Goal: Book appointment/travel/reservation

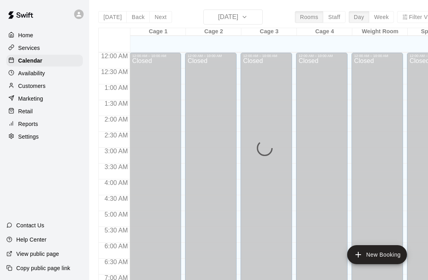
scroll to position [268, 0]
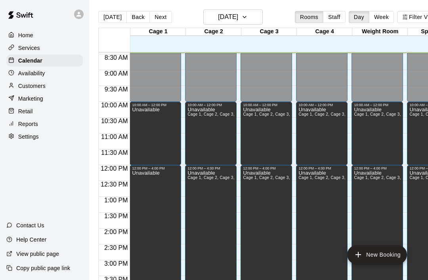
click at [132, 17] on button "Back" at bounding box center [138, 17] width 23 height 12
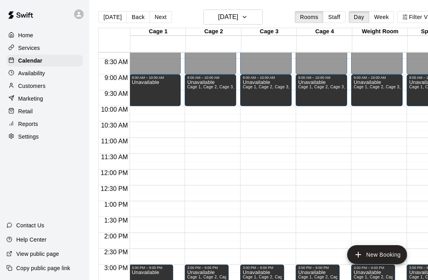
scroll to position [0, 0]
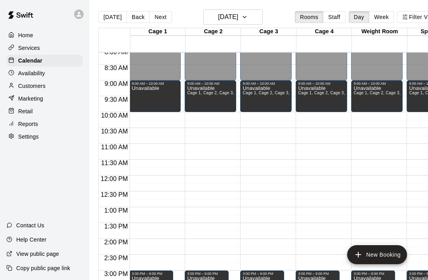
click at [157, 17] on button "Next" at bounding box center [161, 17] width 22 height 12
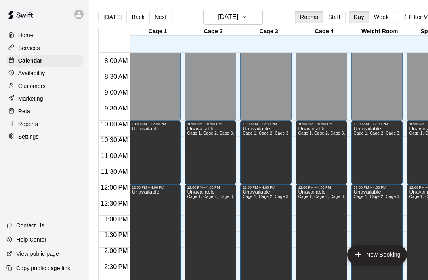
click at [156, 17] on button "Next" at bounding box center [161, 17] width 22 height 12
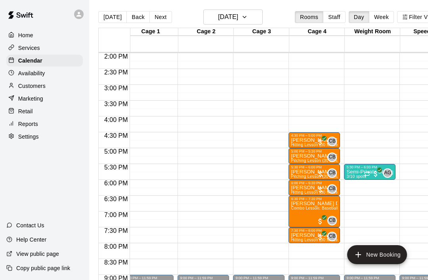
scroll to position [447, 8]
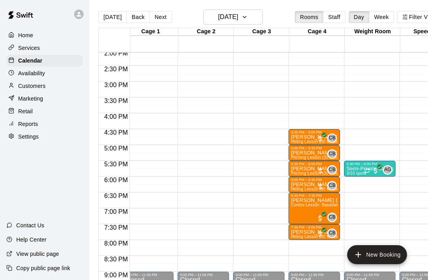
click at [161, 22] on button "Next" at bounding box center [161, 17] width 22 height 12
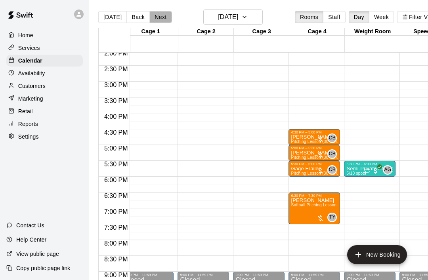
click at [155, 20] on button "Next" at bounding box center [161, 17] width 22 height 12
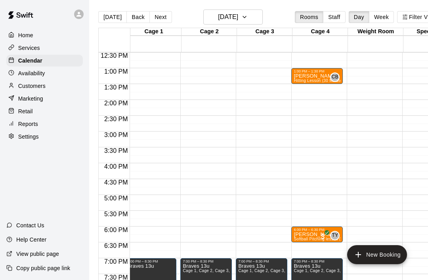
scroll to position [399, 5]
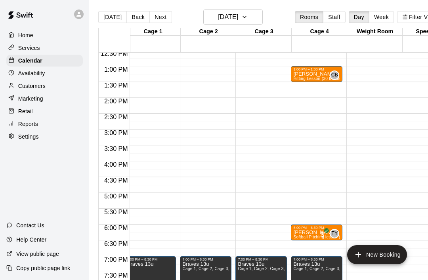
click at [161, 14] on button "Next" at bounding box center [161, 17] width 22 height 12
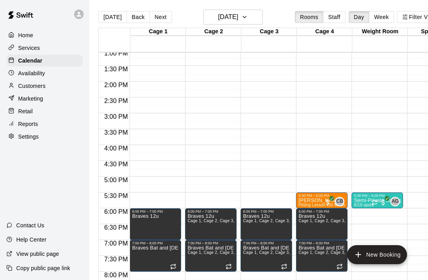
scroll to position [416, 0]
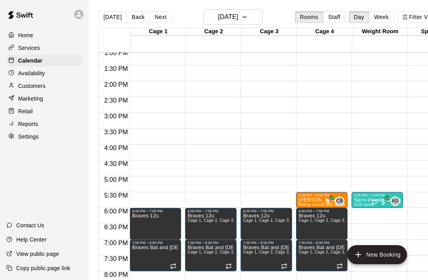
click at [160, 18] on button "Next" at bounding box center [161, 17] width 22 height 12
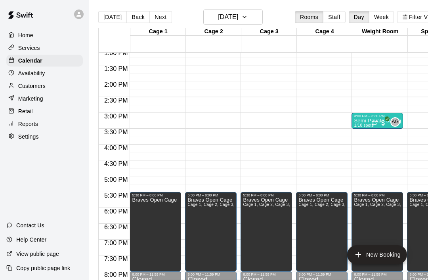
click at [390, 17] on button "Week" at bounding box center [381, 17] width 25 height 12
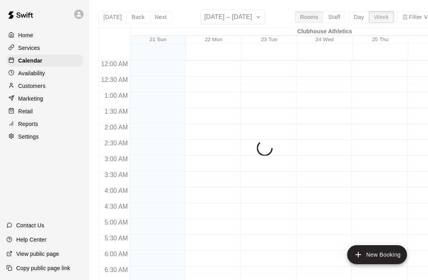
scroll to position [270, 0]
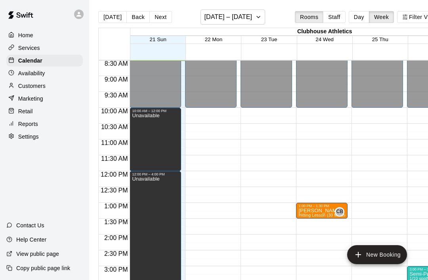
click at [161, 19] on button "Next" at bounding box center [161, 17] width 22 height 12
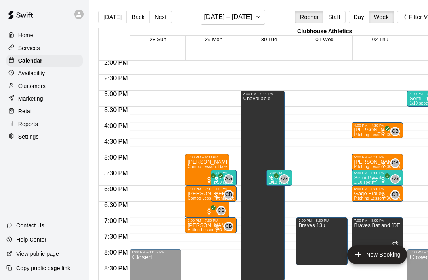
scroll to position [447, 0]
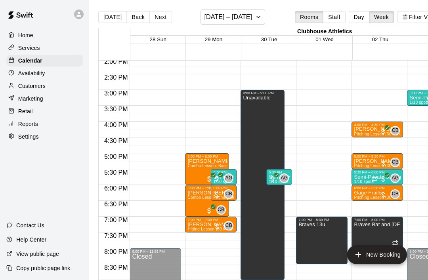
click at [256, 121] on div "Unavailable" at bounding box center [256, 235] width 27 height 280
click at [256, 121] on icon "delete" at bounding box center [252, 124] width 10 height 10
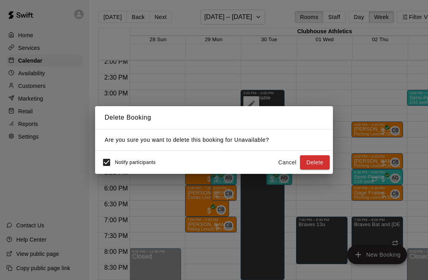
click at [319, 163] on button "Delete" at bounding box center [315, 162] width 30 height 15
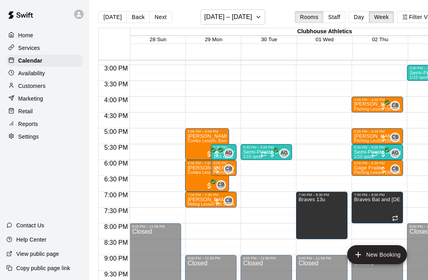
scroll to position [472, 0]
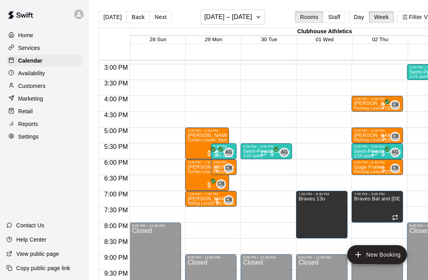
click at [130, 19] on button "Back" at bounding box center [138, 17] width 23 height 12
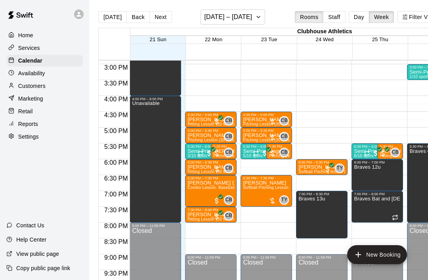
click at [161, 15] on button "Next" at bounding box center [161, 17] width 22 height 12
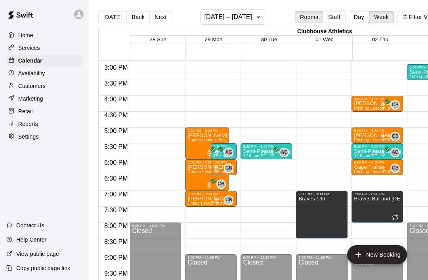
click at [120, 13] on button "[DATE]" at bounding box center [112, 17] width 29 height 12
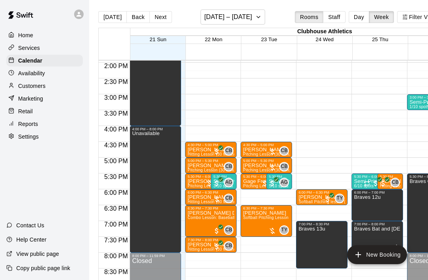
scroll to position [442, 0]
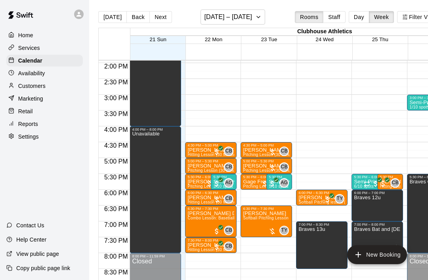
click at [362, 17] on button "Day" at bounding box center [359, 17] width 21 height 12
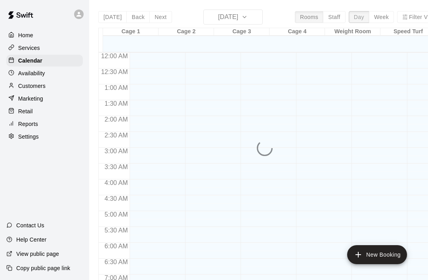
scroll to position [274, 0]
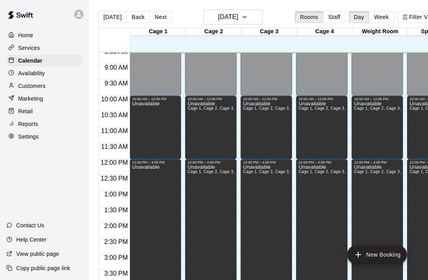
click at [160, 18] on button "Next" at bounding box center [161, 17] width 22 height 12
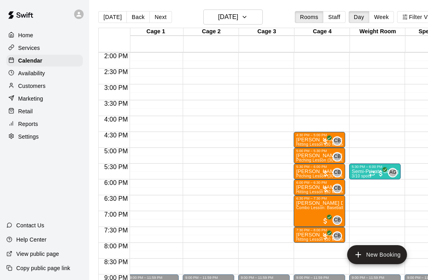
scroll to position [446, 2]
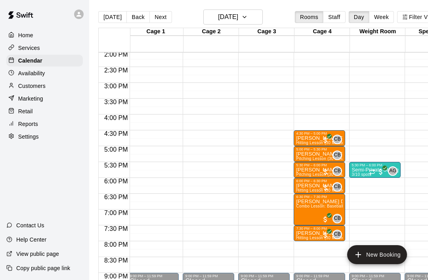
click at [382, 253] on button "New Booking" at bounding box center [377, 255] width 60 height 19
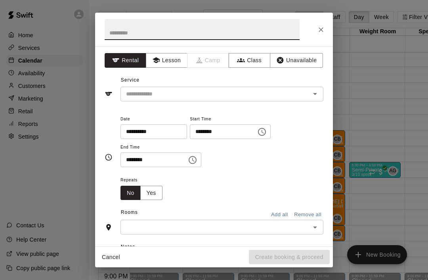
click at [209, 31] on input "text" at bounding box center [202, 29] width 195 height 21
type input "******"
click at [314, 54] on button "Unavailable" at bounding box center [296, 60] width 53 height 15
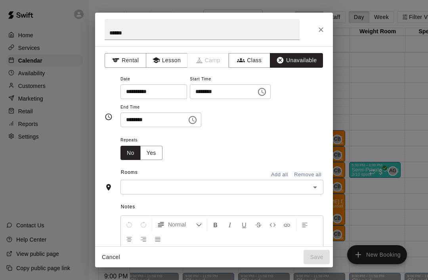
click at [257, 94] on icon "Choose time, selected time is 8:00 AM" at bounding box center [262, 92] width 10 height 10
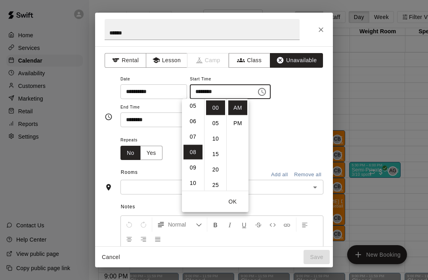
scroll to position [74, 0]
click at [194, 124] on li "06" at bounding box center [193, 127] width 19 height 15
click at [240, 123] on li "PM" at bounding box center [237, 123] width 19 height 15
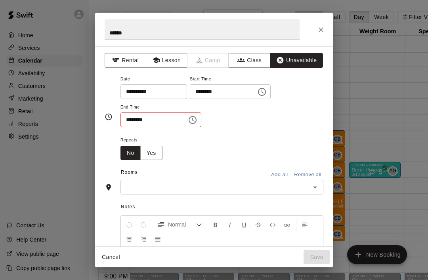
scroll to position [0, 0]
click at [258, 88] on icon "Choose time, selected time is 6:00 PM" at bounding box center [262, 92] width 8 height 8
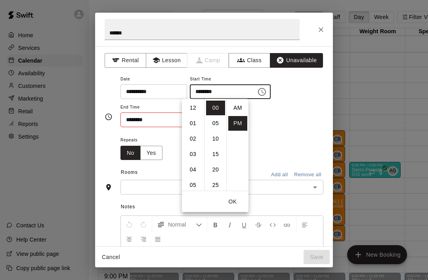
scroll to position [14, 0]
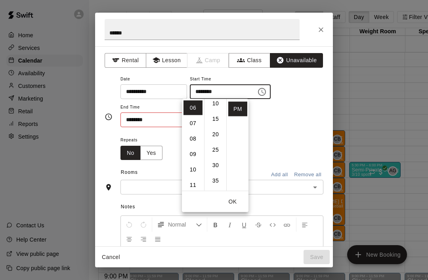
click at [219, 161] on li "30" at bounding box center [215, 165] width 19 height 15
type input "********"
click at [238, 200] on button "OK" at bounding box center [232, 202] width 25 height 15
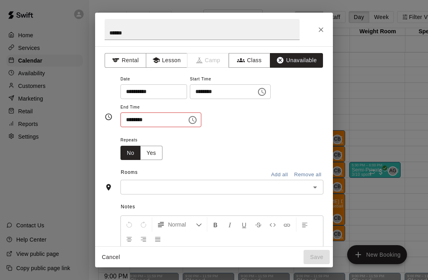
click at [185, 125] on button "Choose time, selected time is 8:30 AM" at bounding box center [193, 120] width 16 height 16
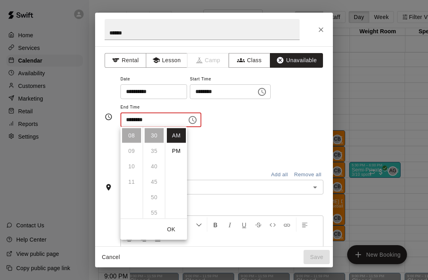
click at [179, 142] on li "AM" at bounding box center [176, 136] width 19 height 15
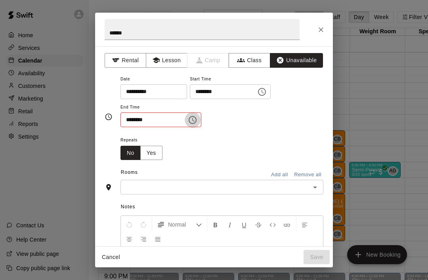
click at [188, 118] on icon "Choose time, selected time is 8:30 AM" at bounding box center [193, 120] width 10 height 10
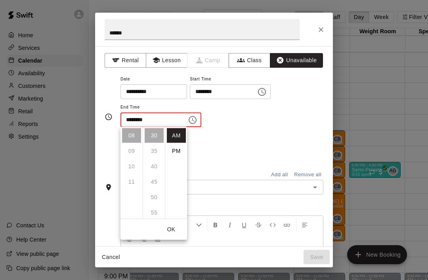
click at [177, 149] on li "PM" at bounding box center [176, 151] width 19 height 15
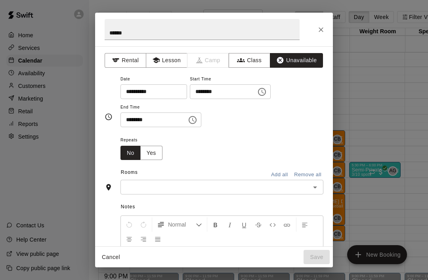
scroll to position [0, 0]
click at [188, 120] on icon "Choose time, selected time is 8:30 PM" at bounding box center [193, 120] width 10 height 10
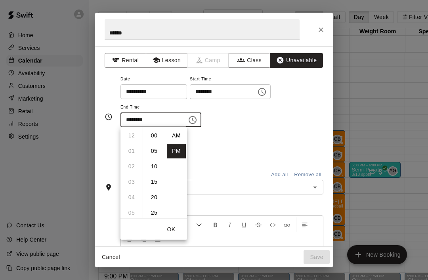
scroll to position [14, 0]
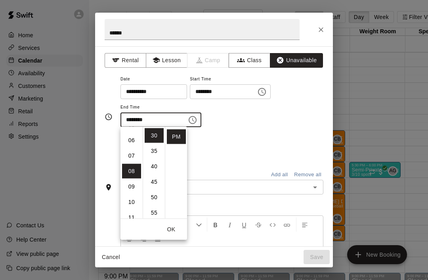
click at [130, 157] on li "07" at bounding box center [131, 156] width 19 height 15
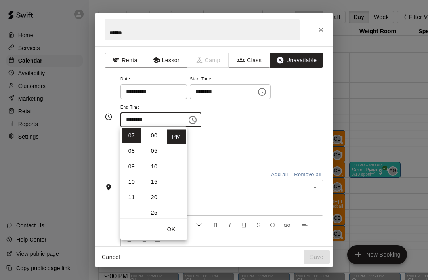
scroll to position [0, 0]
click at [154, 131] on li "00" at bounding box center [154, 136] width 19 height 15
type input "********"
click at [176, 226] on button "OK" at bounding box center [171, 230] width 25 height 15
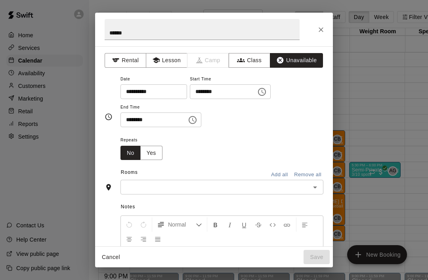
click at [192, 183] on input "text" at bounding box center [215, 187] width 185 height 10
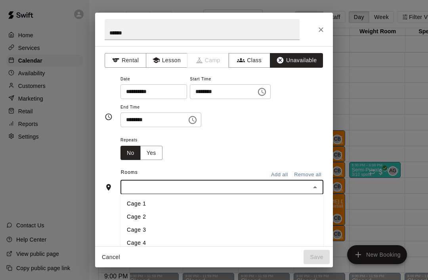
scroll to position [0, 1]
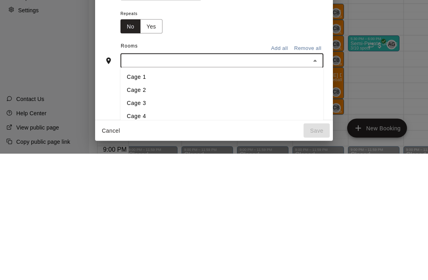
click at [154, 224] on li "Cage 3" at bounding box center [222, 230] width 203 height 13
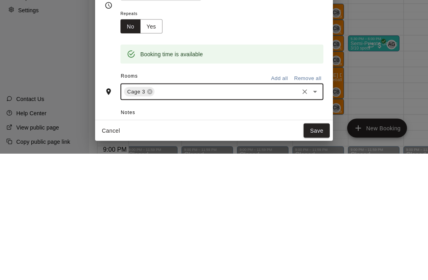
click at [275, 135] on div "Repeats No Yes" at bounding box center [222, 147] width 203 height 25
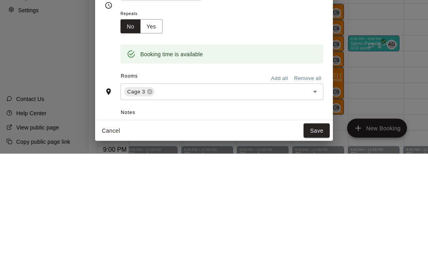
scroll to position [38, 2]
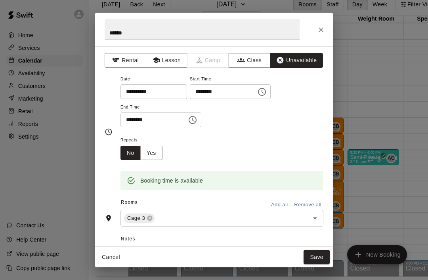
click at [317, 257] on button "Save" at bounding box center [317, 257] width 26 height 15
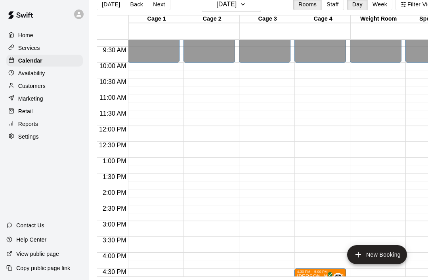
scroll to position [295, 0]
click at [388, 252] on button "New Booking" at bounding box center [377, 255] width 60 height 19
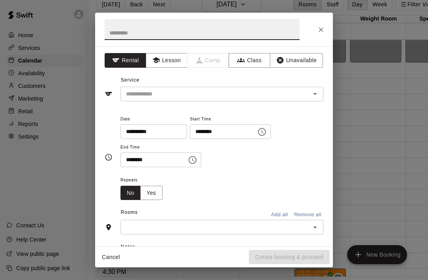
click at [302, 56] on button "Unavailable" at bounding box center [296, 60] width 53 height 15
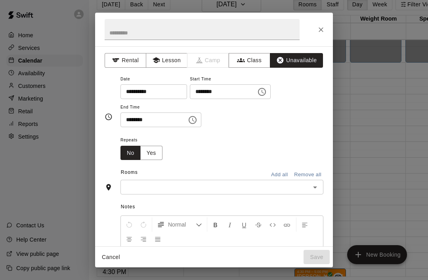
click at [254, 86] on button "Choose time, selected time is 8:00 AM" at bounding box center [262, 92] width 16 height 16
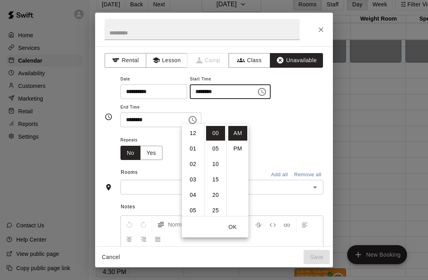
scroll to position [0, 0]
click at [195, 157] on li "10" at bounding box center [193, 164] width 19 height 15
type input "********"
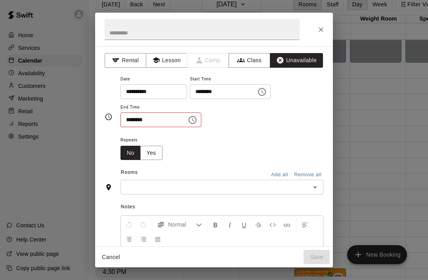
click at [269, 136] on div "Repeats No Yes" at bounding box center [222, 147] width 203 height 25
click at [188, 117] on icon "Choose time, selected time is 8:30 AM" at bounding box center [193, 120] width 10 height 10
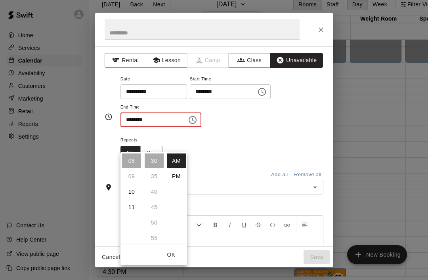
click at [177, 169] on li "PM" at bounding box center [176, 176] width 19 height 15
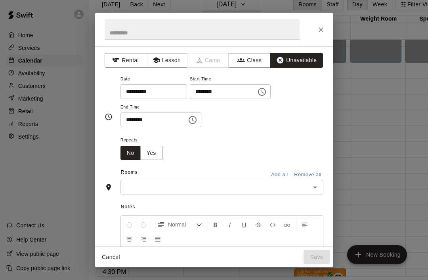
click at [188, 115] on icon "Choose time, selected time is 8:30 PM" at bounding box center [193, 120] width 10 height 10
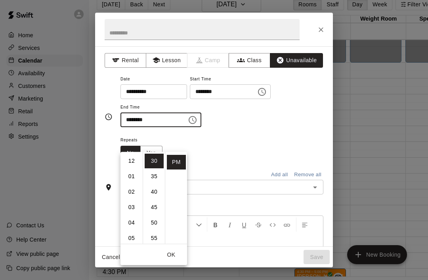
click at [131, 154] on li "12" at bounding box center [131, 161] width 19 height 15
type input "********"
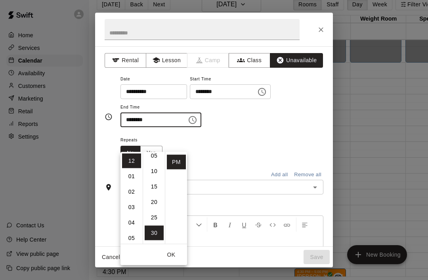
click at [175, 248] on button "OK" at bounding box center [171, 255] width 25 height 15
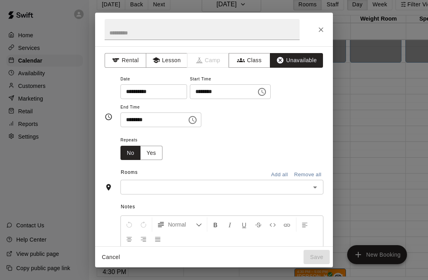
click at [269, 187] on input "text" at bounding box center [215, 187] width 185 height 10
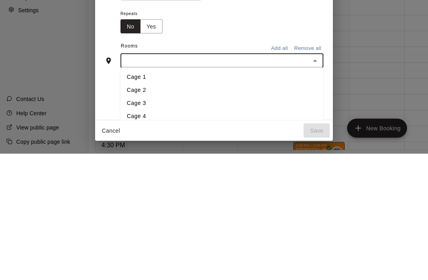
click at [281, 169] on button "Add all" at bounding box center [279, 175] width 25 height 12
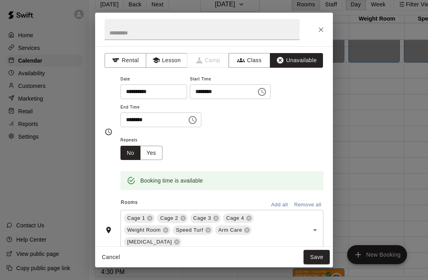
click at [319, 253] on button "Save" at bounding box center [317, 257] width 26 height 15
